Goal: Book appointment/travel/reservation

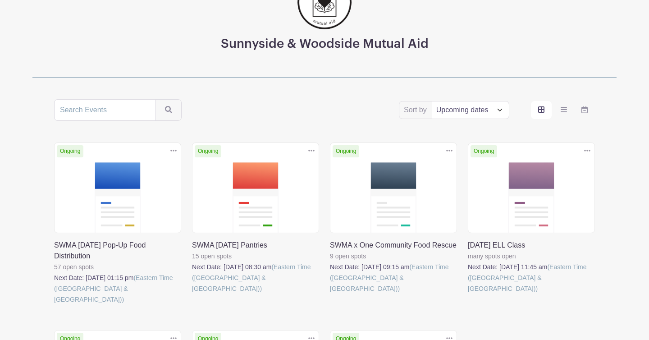
scroll to position [102, 0]
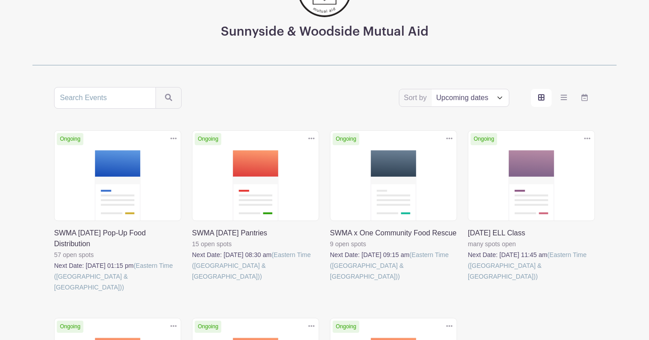
click at [54, 293] on link at bounding box center [54, 293] width 0 height 0
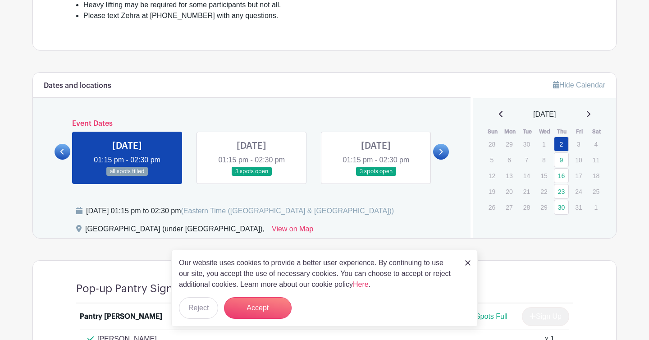
scroll to position [358, 0]
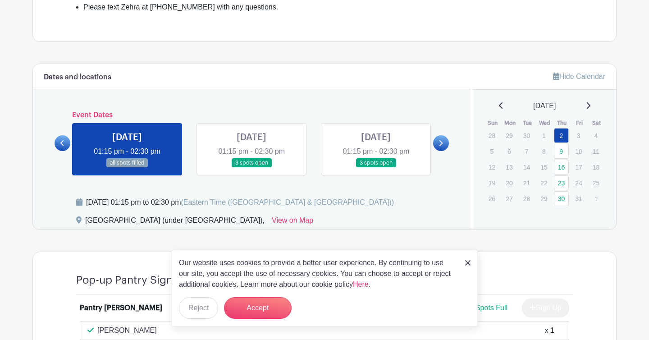
click at [252, 168] on link at bounding box center [252, 168] width 0 height 0
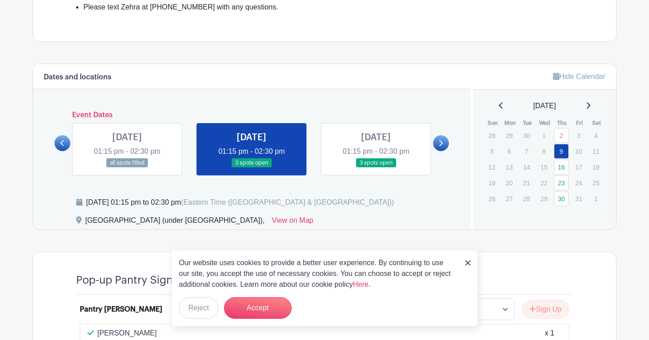
click at [376, 168] on link at bounding box center [376, 168] width 0 height 0
